Goal: Check status: Check status

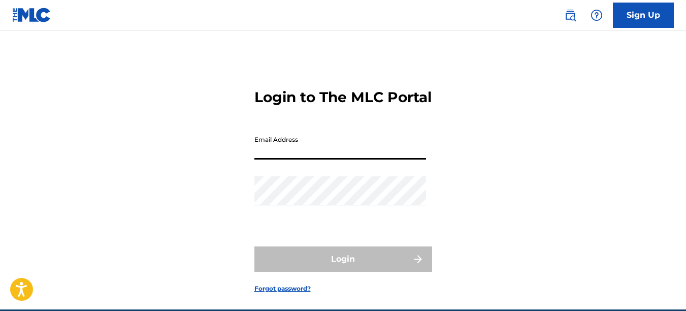
click at [284, 159] on input "Email Address" at bounding box center [340, 144] width 172 height 29
type input "[EMAIL_ADDRESS][DOMAIN_NAME]"
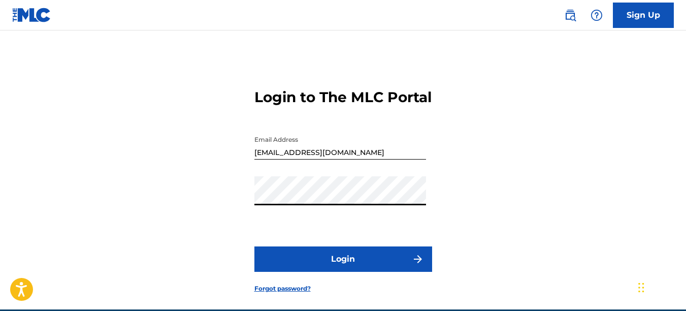
click at [254, 246] on button "Login" at bounding box center [343, 258] width 178 height 25
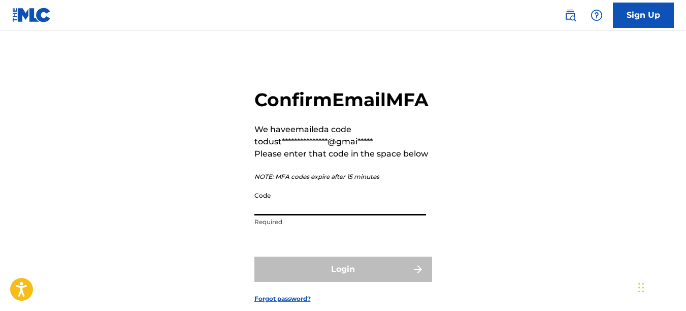
click at [279, 215] on input "Code" at bounding box center [340, 200] width 172 height 29
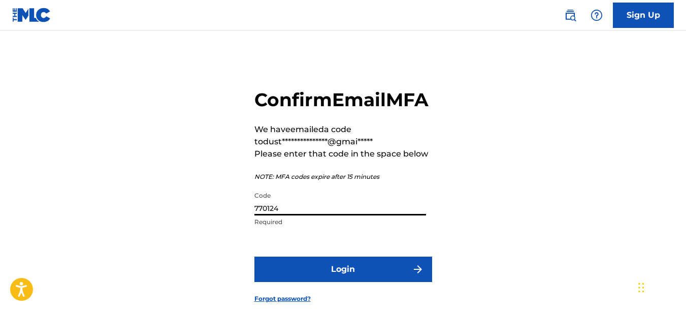
type input "770124"
click at [363, 282] on button "Login" at bounding box center [343, 268] width 178 height 25
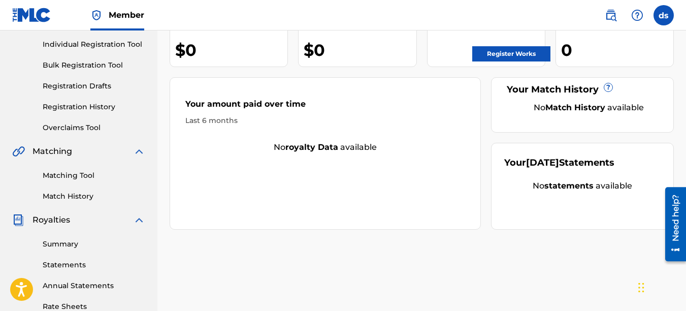
scroll to position [115, 0]
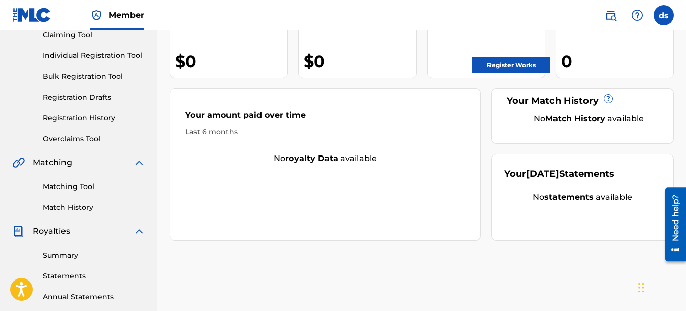
click at [98, 120] on link "Registration History" at bounding box center [94, 118] width 103 height 11
